Goal: Task Accomplishment & Management: Use online tool/utility

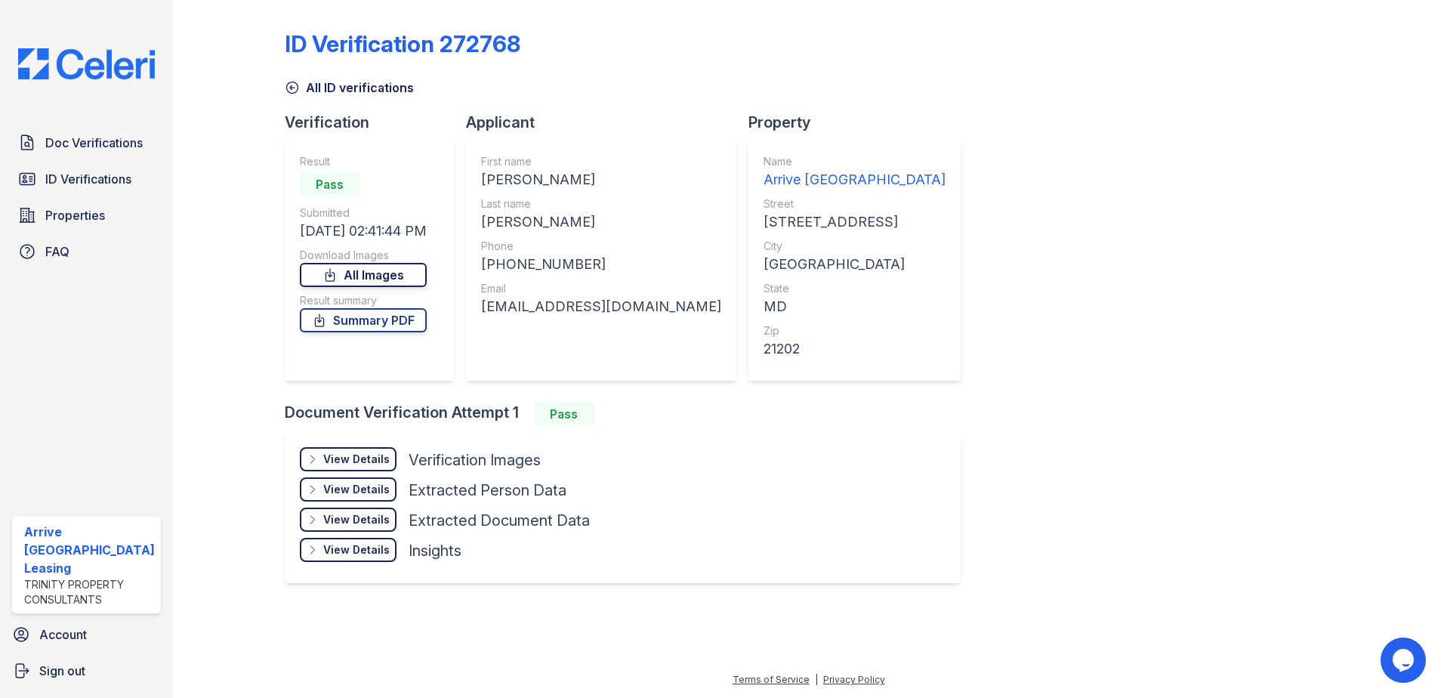
click at [409, 267] on link "All Images" at bounding box center [363, 275] width 127 height 24
click at [112, 180] on span "ID Verifications" at bounding box center [88, 179] width 86 height 18
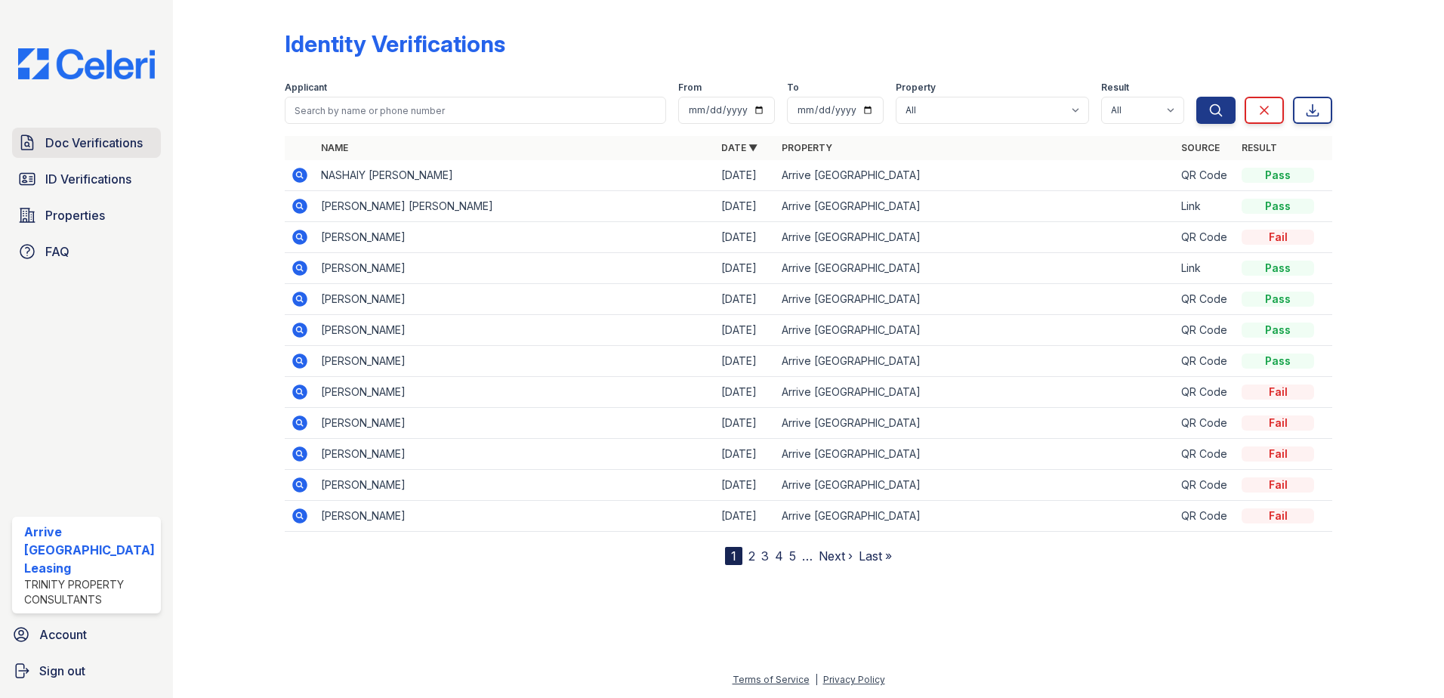
click at [109, 153] on link "Doc Verifications" at bounding box center [86, 143] width 149 height 30
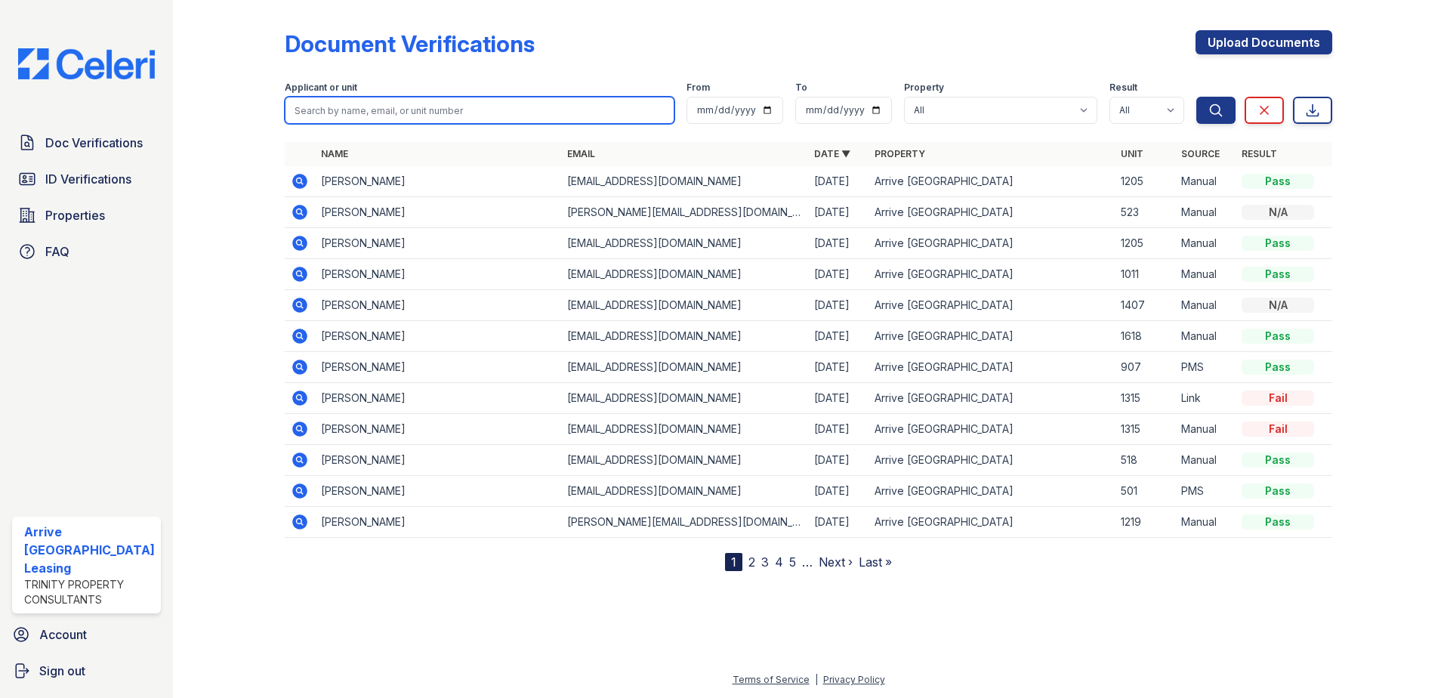
click at [558, 113] on input "search" at bounding box center [480, 110] width 390 height 27
type input "[PERSON_NAME]"
click at [1196, 97] on button "Search" at bounding box center [1215, 110] width 39 height 27
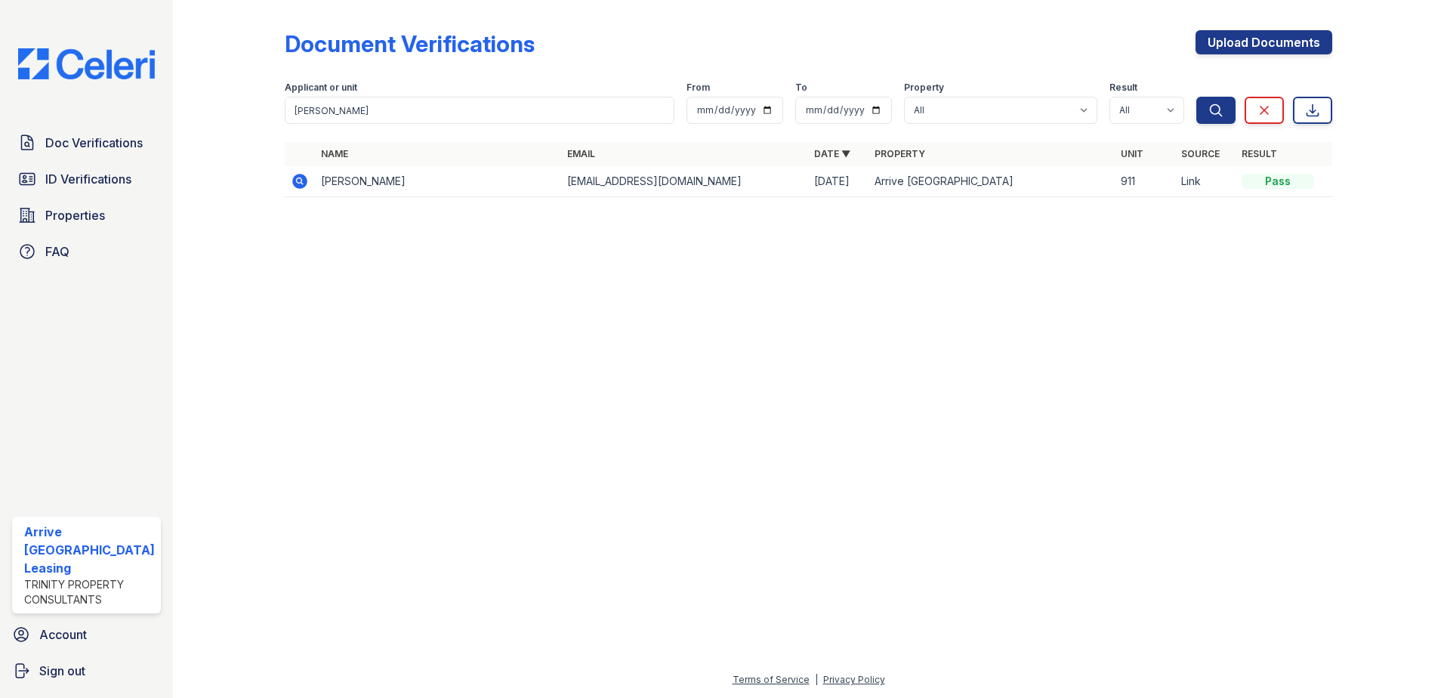
click at [288, 189] on td at bounding box center [300, 181] width 30 height 31
drag, startPoint x: 287, startPoint y: 192, endPoint x: 294, endPoint y: 186, distance: 9.2
click at [292, 188] on td at bounding box center [300, 181] width 30 height 31
click at [295, 185] on icon at bounding box center [299, 181] width 15 height 15
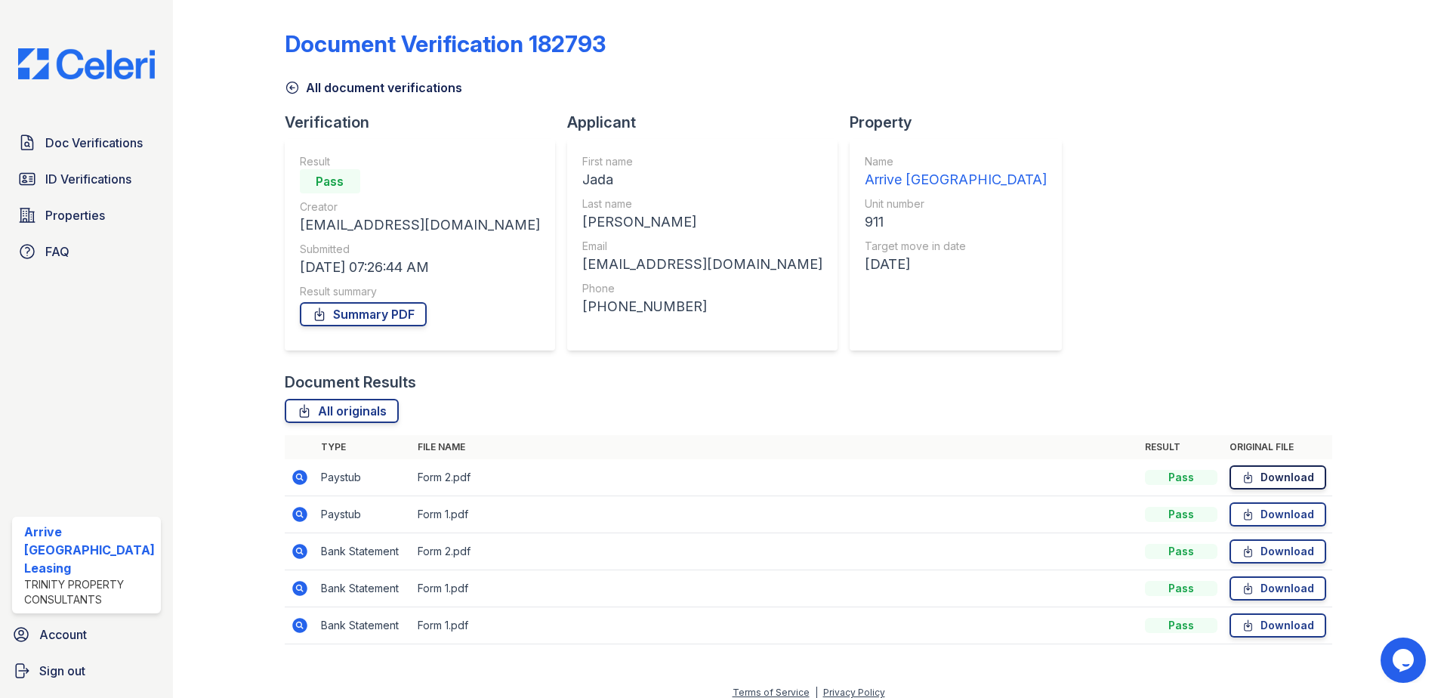
click at [1300, 482] on link "Download" at bounding box center [1277, 477] width 97 height 24
click at [1289, 512] on link "Download" at bounding box center [1277, 514] width 97 height 24
click at [170, 185] on div "Doc Verifications ID Verifications Properties FAQ Arrive [GEOGRAPHIC_DATA] Leas…" at bounding box center [86, 349] width 173 height 698
drag, startPoint x: 131, startPoint y: 176, endPoint x: 119, endPoint y: 165, distance: 16.1
click at [131, 177] on span "ID Verifications" at bounding box center [88, 179] width 86 height 18
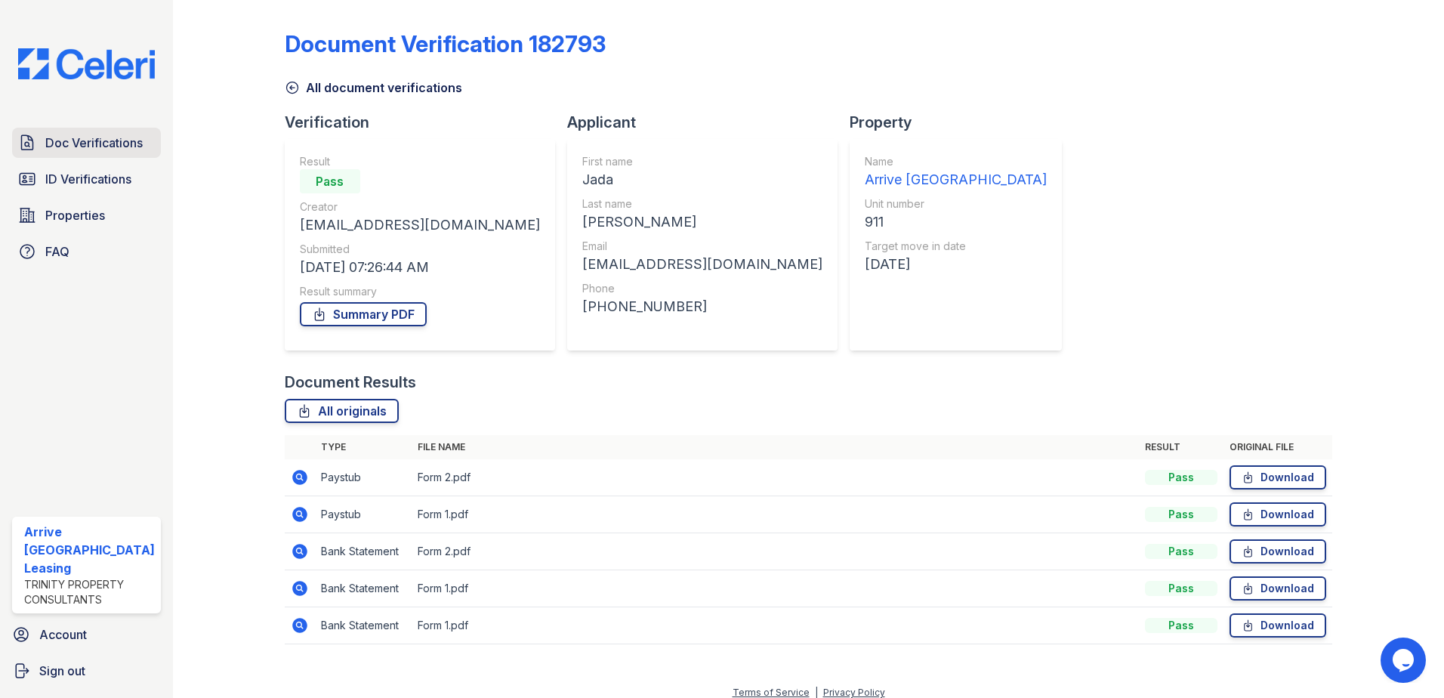
click at [122, 135] on span "Doc Verifications" at bounding box center [93, 143] width 97 height 18
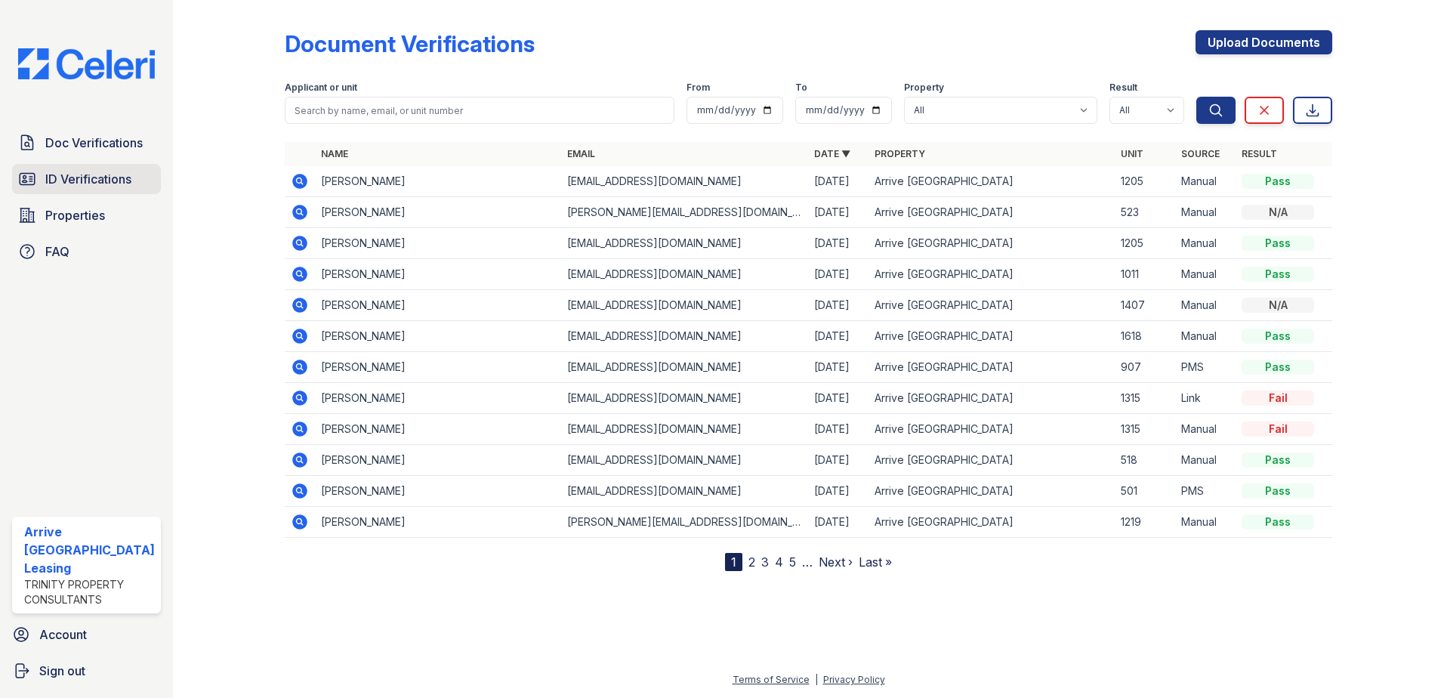
click at [112, 168] on link "ID Verifications" at bounding box center [86, 179] width 149 height 30
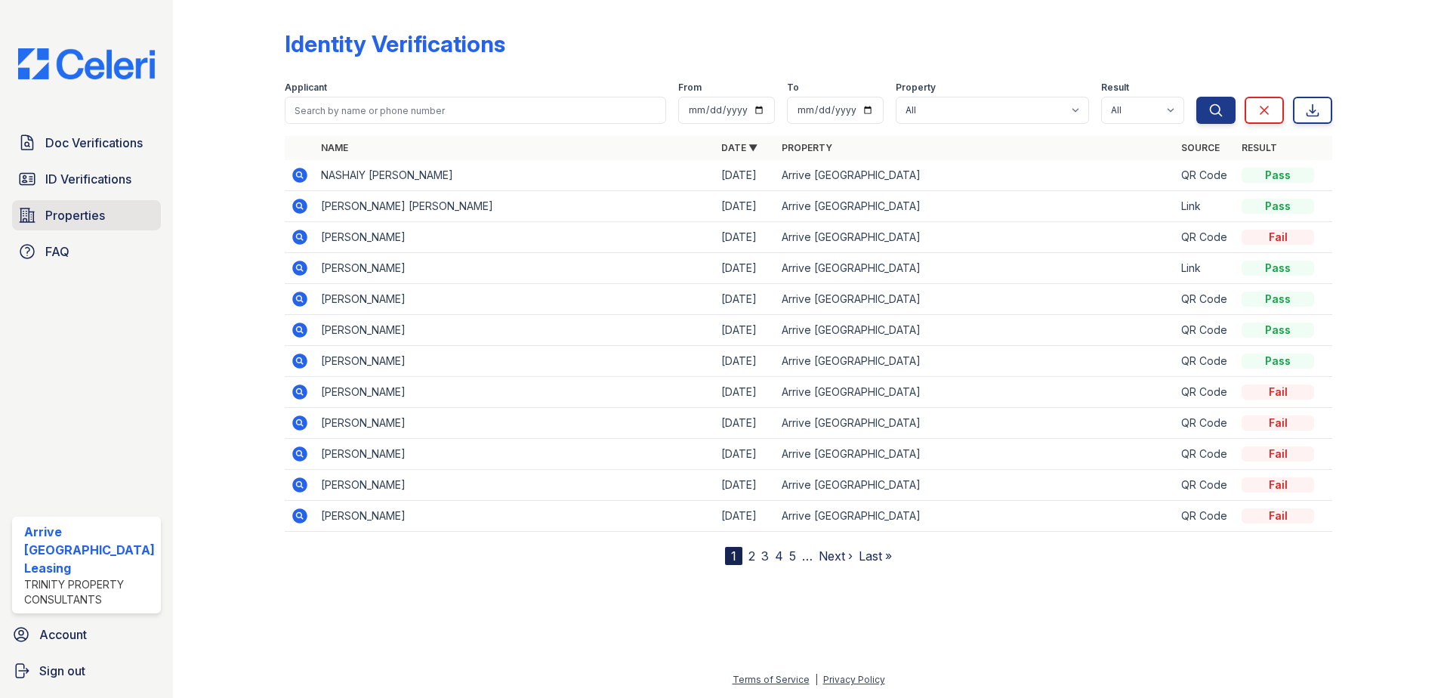
click at [131, 217] on link "Properties" at bounding box center [86, 215] width 149 height 30
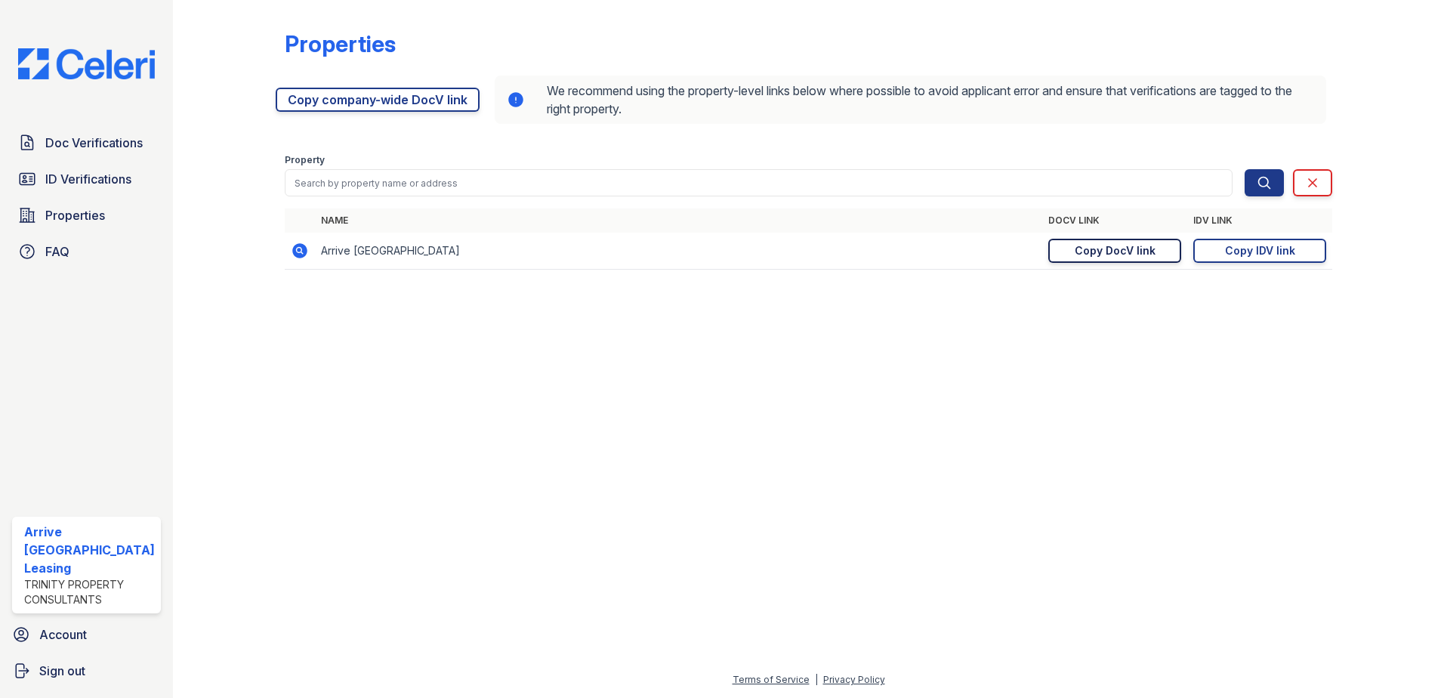
click at [1144, 251] on div "Copy DocV link" at bounding box center [1114, 250] width 81 height 15
click at [130, 183] on span "ID Verifications" at bounding box center [88, 179] width 86 height 18
